Goal: Task Accomplishment & Management: Use online tool/utility

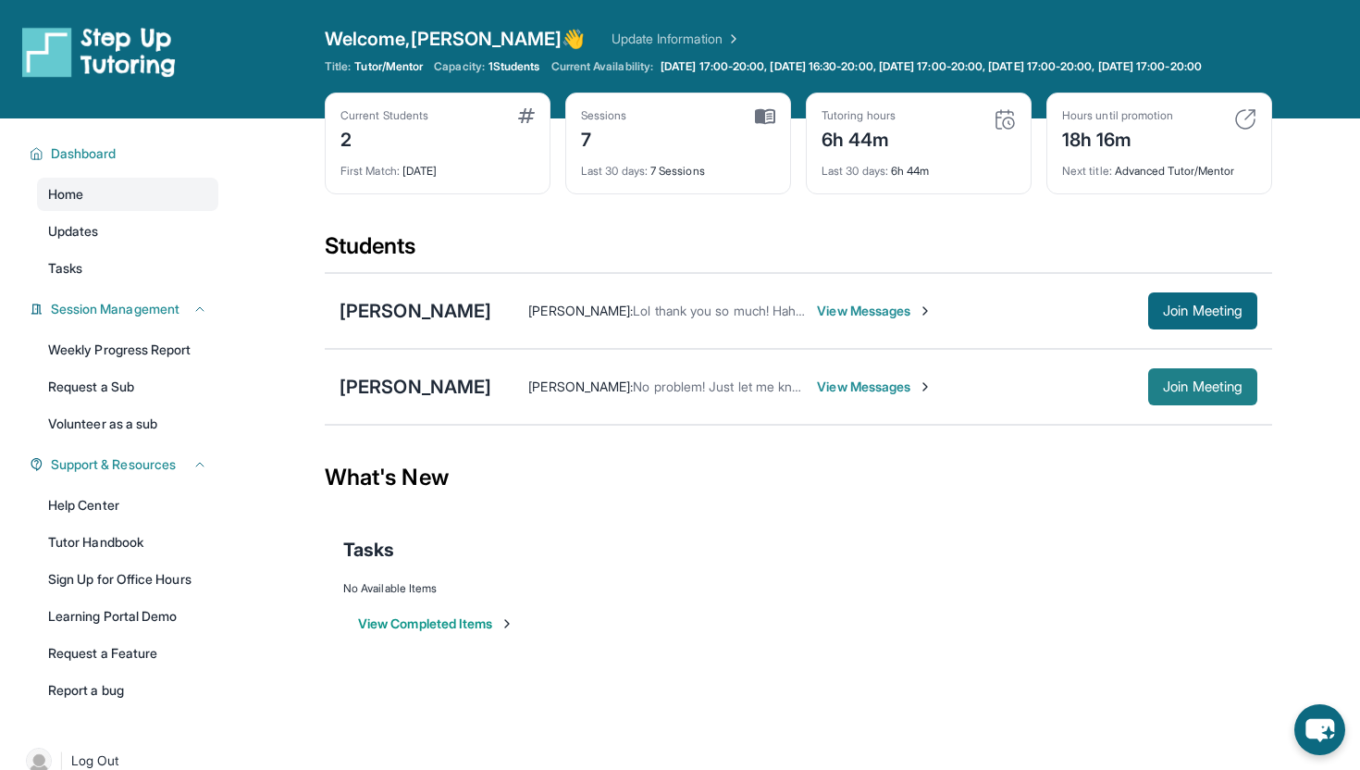
click at [1206, 392] on span "Join Meeting" at bounding box center [1203, 386] width 80 height 11
click at [1173, 316] on span "Join Meeting" at bounding box center [1203, 310] width 80 height 11
click at [1206, 316] on span "Join Meeting" at bounding box center [1203, 310] width 80 height 11
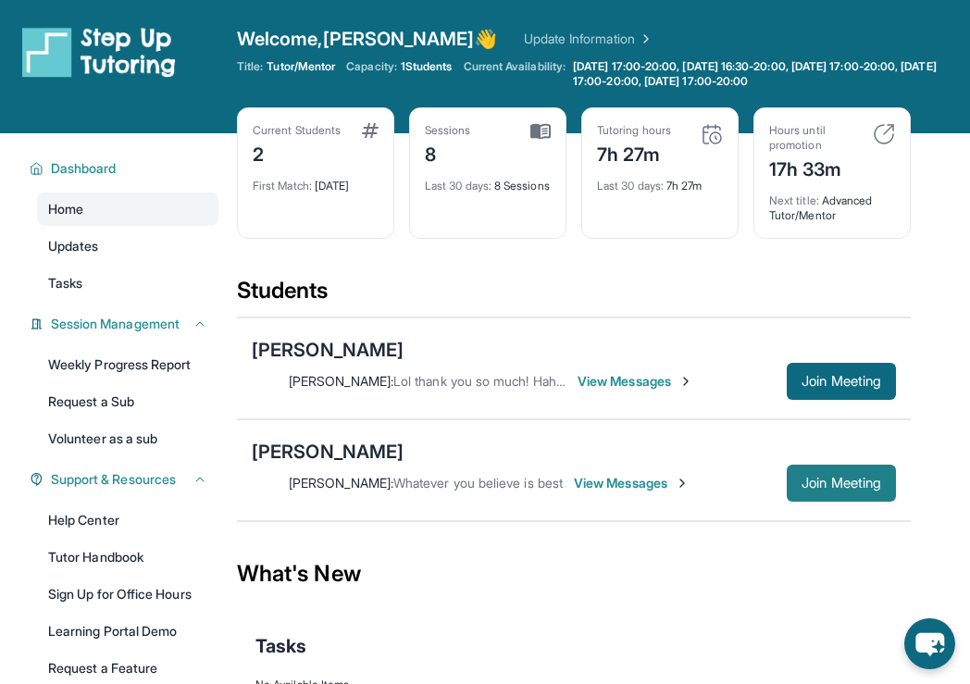
click at [801, 473] on button "Join Meeting" at bounding box center [840, 482] width 109 height 37
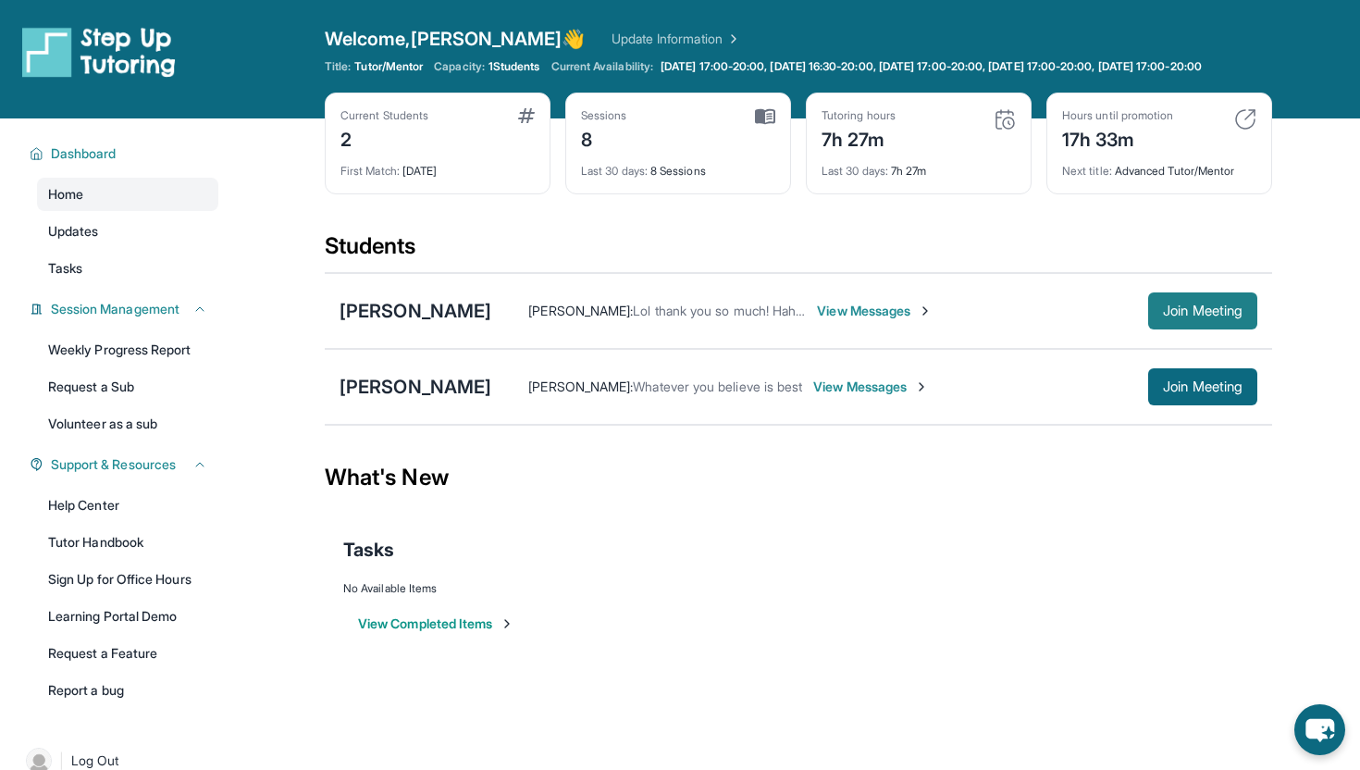
click at [1187, 316] on span "Join Meeting" at bounding box center [1203, 310] width 80 height 11
click at [451, 400] on div "[PERSON_NAME]" at bounding box center [416, 387] width 152 height 26
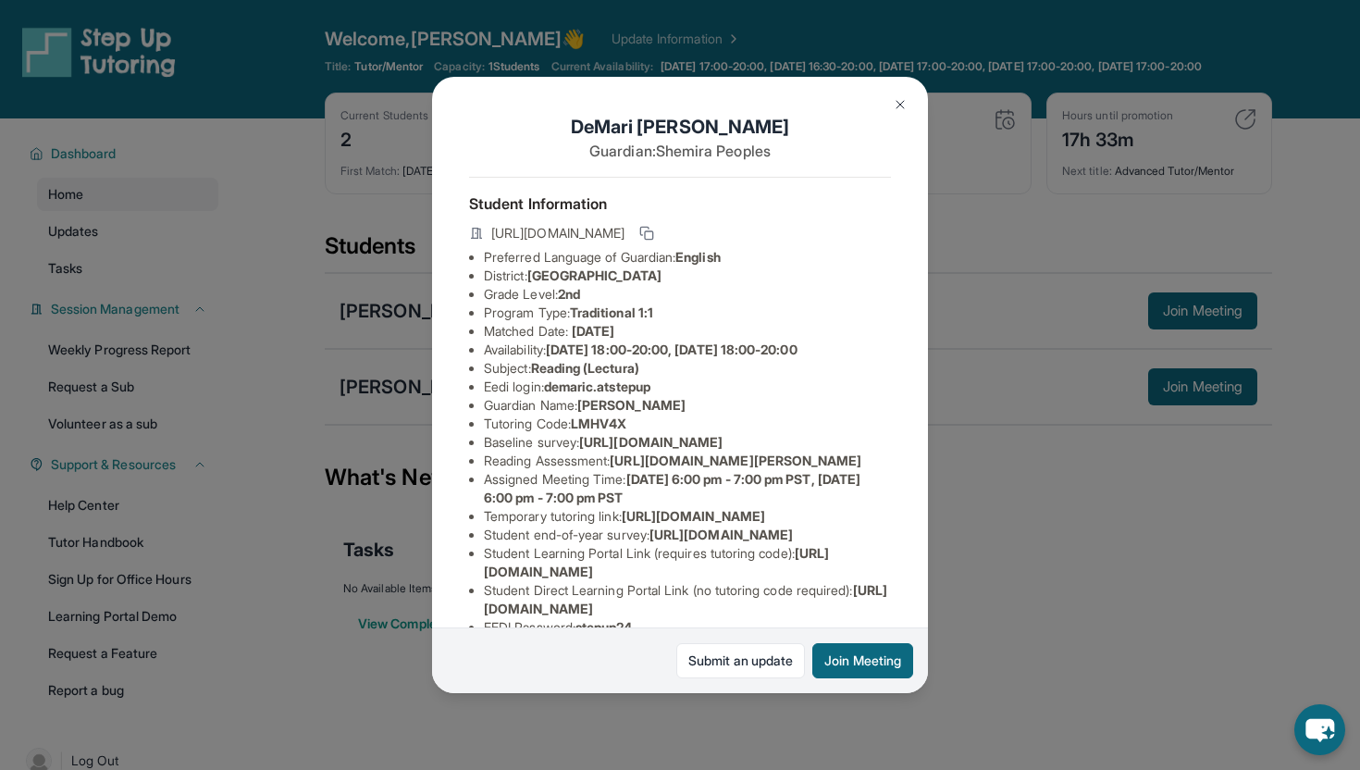
click at [898, 104] on img at bounding box center [900, 104] width 15 height 15
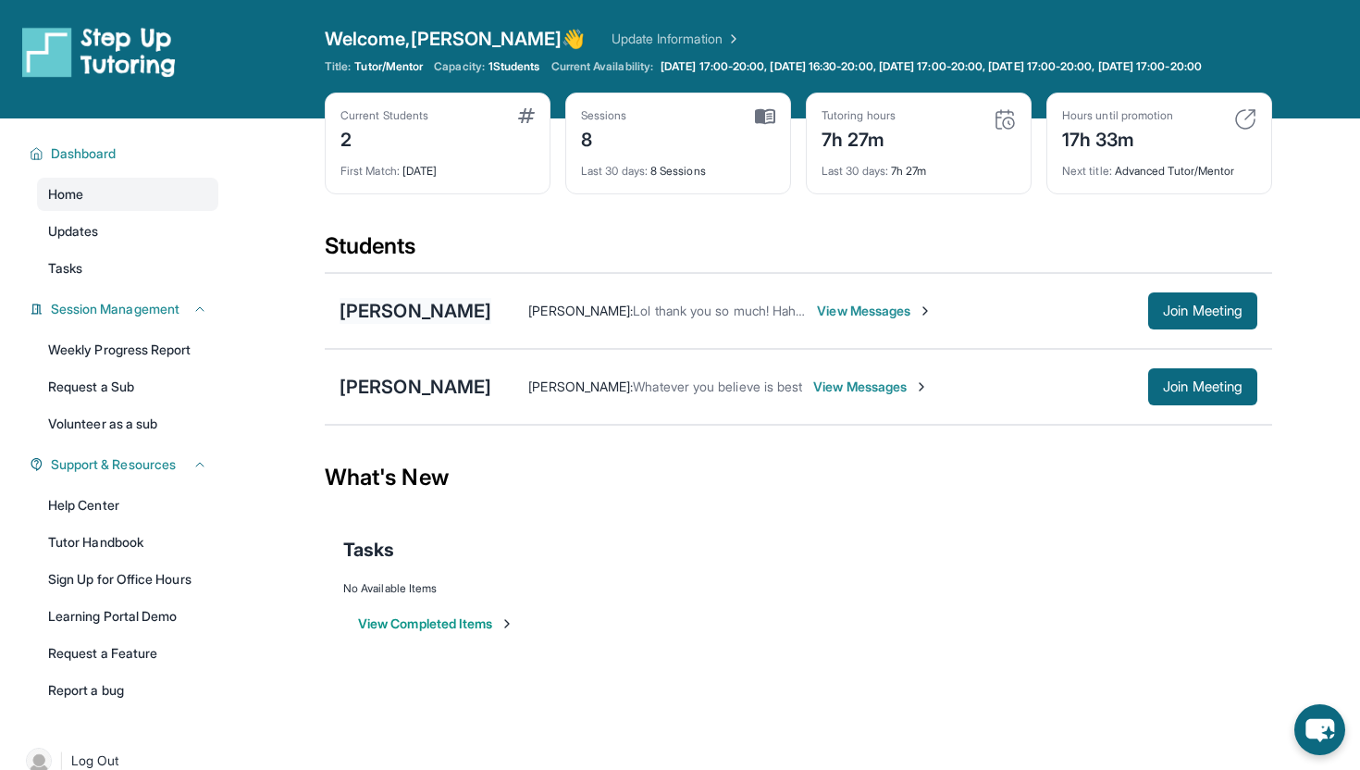
click at [375, 324] on div "[PERSON_NAME]" at bounding box center [416, 311] width 152 height 26
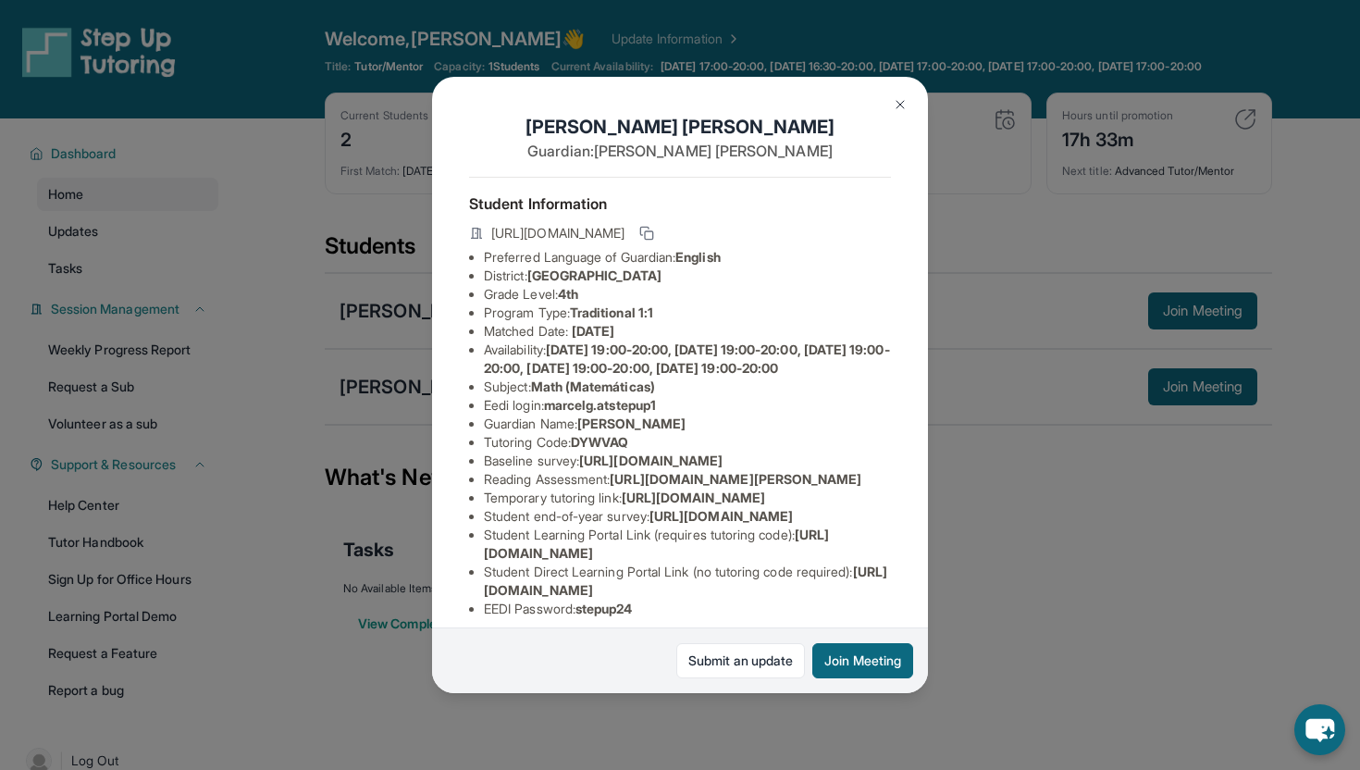
click at [897, 100] on img at bounding box center [900, 104] width 15 height 15
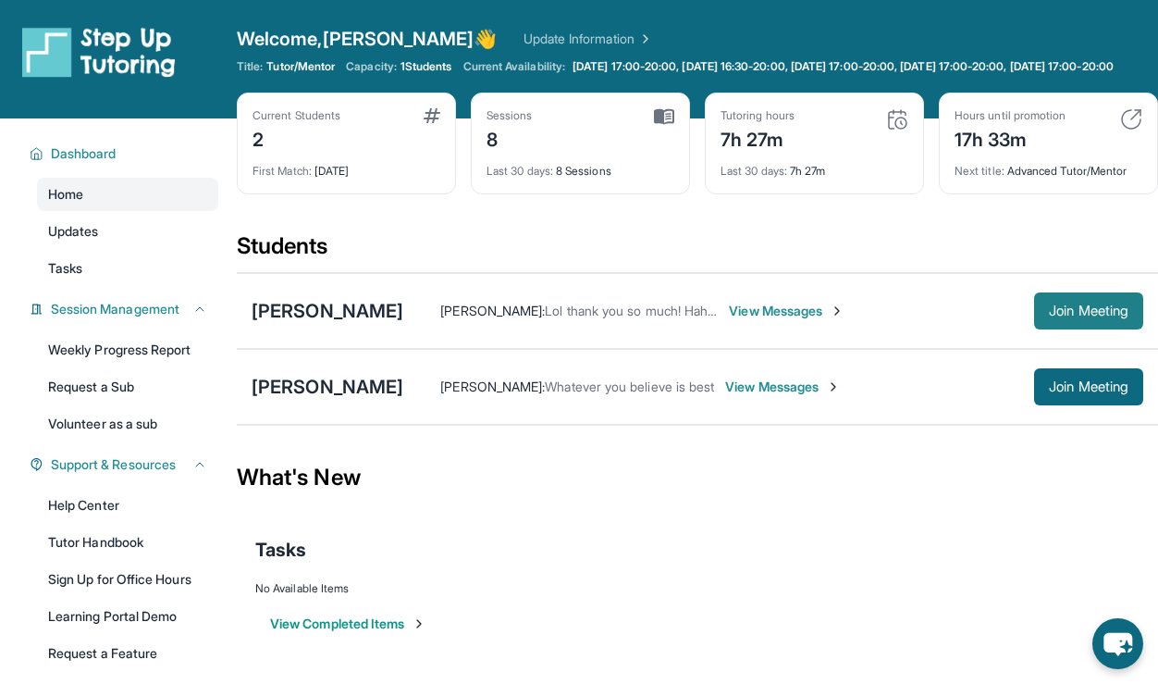
click at [1067, 316] on span "Join Meeting" at bounding box center [1089, 310] width 80 height 11
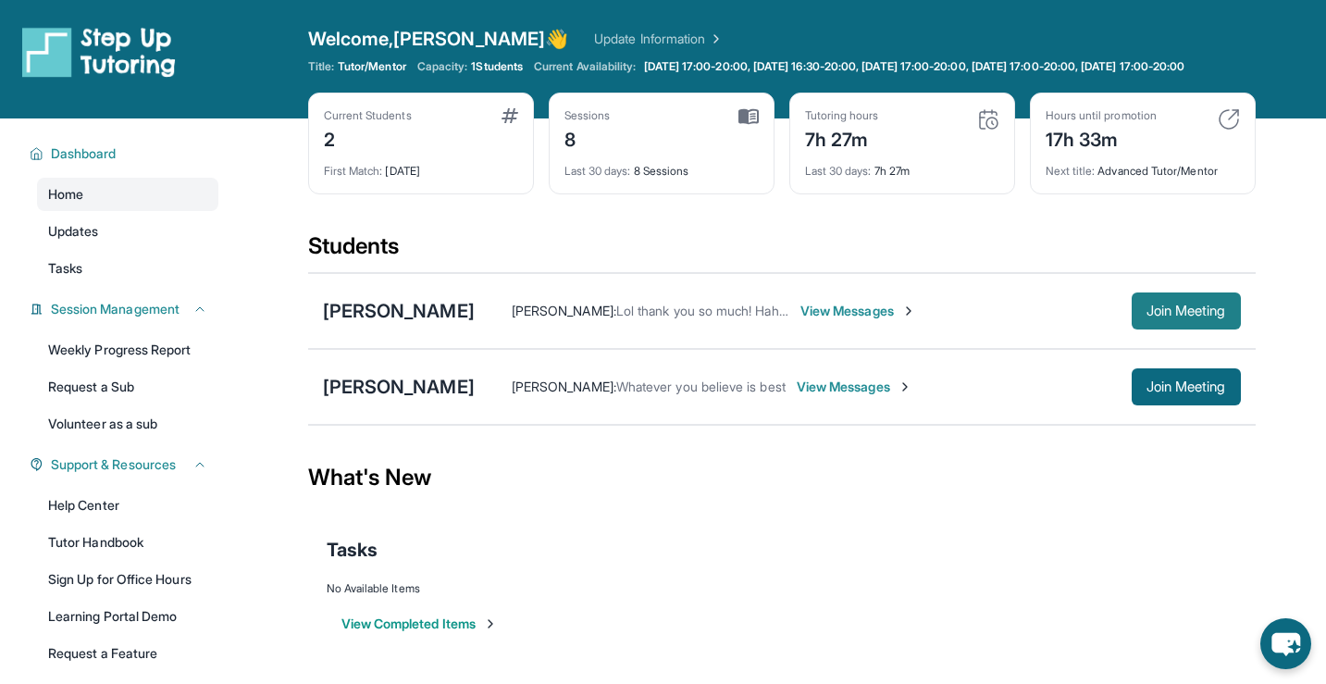
click at [1179, 316] on span "Join Meeting" at bounding box center [1186, 310] width 80 height 11
